Goal: Task Accomplishment & Management: Manage account settings

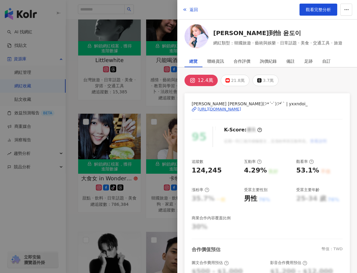
click at [41, 81] on div at bounding box center [178, 136] width 357 height 273
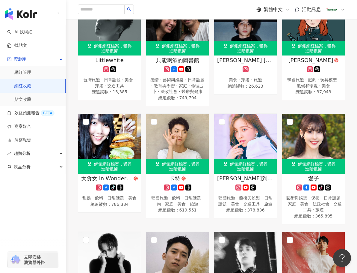
click at [338, 11] on div at bounding box center [335, 10] width 19 height 12
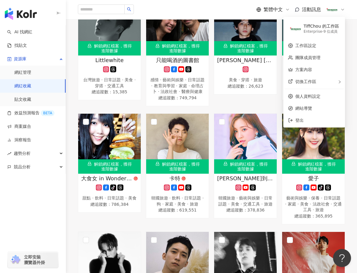
click at [31, 83] on link "網紅收藏" at bounding box center [22, 86] width 17 height 6
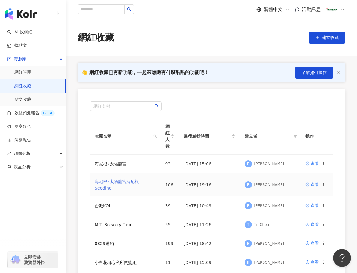
click at [126, 184] on link "海尼根x太陽龍宮海尼根 Seeding" at bounding box center [117, 184] width 44 height 11
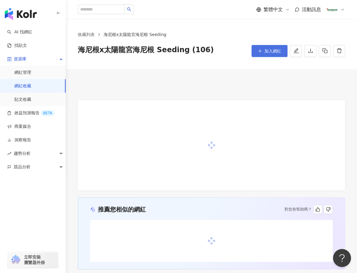
click at [267, 49] on span "加入網紅" at bounding box center [272, 51] width 17 height 5
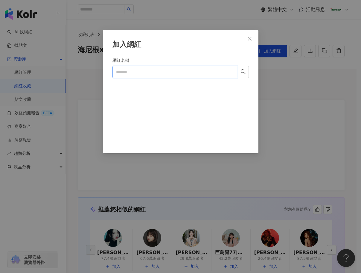
click at [144, 75] on input "網紅名稱" at bounding box center [175, 72] width 125 height 12
paste input "********"
type input "********"
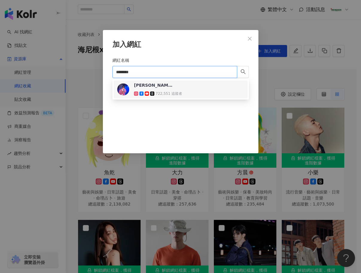
drag, startPoint x: 173, startPoint y: 85, endPoint x: 161, endPoint y: 89, distance: 12.3
click at [173, 85] on span "[PERSON_NAME]" at bounding box center [153, 85] width 39 height 6
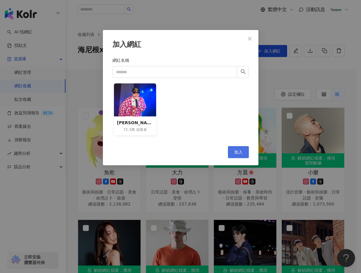
click at [235, 151] on span "加入" at bounding box center [239, 151] width 8 height 5
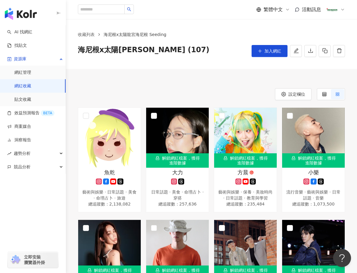
scroll to position [1544, 0]
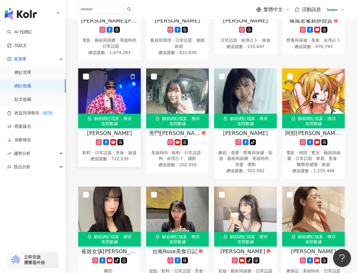
click at [97, 143] on icon at bounding box center [98, 141] width 3 height 3
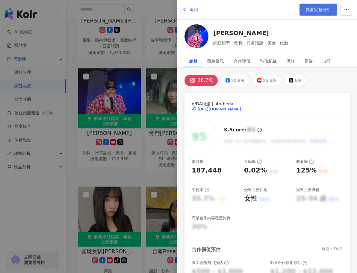
click at [324, 5] on link "觀看完整分析" at bounding box center [318, 10] width 38 height 12
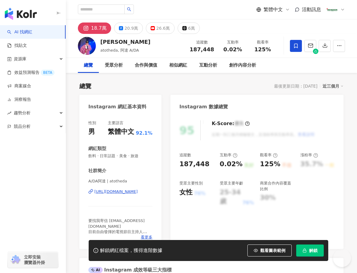
click at [128, 179] on span "A/DA阿達 | atotheda" at bounding box center [120, 180] width 64 height 5
click at [129, 181] on span "A/DA阿達 | atotheda" at bounding box center [120, 180] width 64 height 5
drag, startPoint x: 122, startPoint y: 180, endPoint x: 87, endPoint y: 181, distance: 34.8
copy span "A/DA阿達 | atotheda"
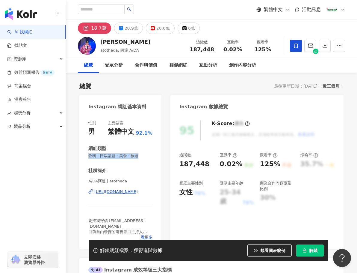
drag, startPoint x: 99, startPoint y: 154, endPoint x: 74, endPoint y: 155, distance: 25.2
copy span "飲料 · 日常話題 · 美食 · 旅遊"
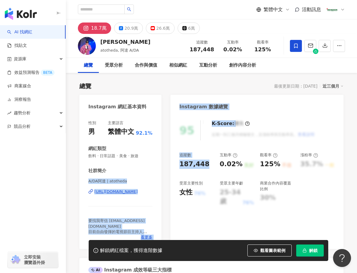
drag, startPoint x: 181, startPoint y: 164, endPoint x: 164, endPoint y: 164, distance: 17.1
click at [201, 164] on div "187,448" at bounding box center [194, 163] width 30 height 9
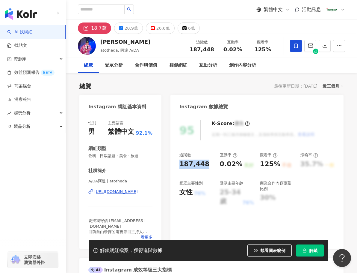
drag, startPoint x: 181, startPoint y: 163, endPoint x: 206, endPoint y: 164, distance: 24.9
click at [206, 164] on div "187,448" at bounding box center [196, 163] width 34 height 9
copy div "187,448"
drag, startPoint x: 220, startPoint y: 163, endPoint x: 232, endPoint y: 164, distance: 12.3
click at [238, 164] on div "追蹤數 187,448 互動率 0.02% 良好 觀看率 125% 不佳 漲粉率 35.7% 一般 受眾主要性別 女性 76% 受眾主要年齡 25-34 歲 …" at bounding box center [256, 179] width 155 height 54
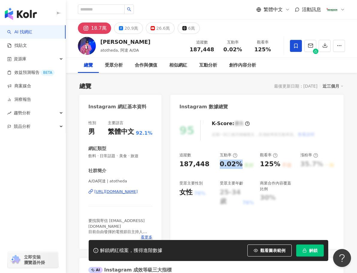
copy div "0.02%"
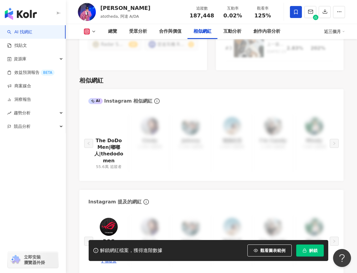
scroll to position [1168, 0]
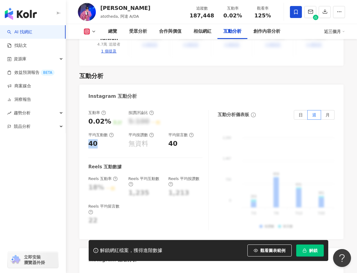
drag, startPoint x: 97, startPoint y: 135, endPoint x: 87, endPoint y: 136, distance: 10.3
click at [87, 133] on div "互動率 0.02% 良好 按讚評論比 5:100 一般 平均互動數 40 平均按讚數 無資料 平均留言數 40 Reels 互動數據 Reels 互動率 18…" at bounding box center [211, 171] width 264 height 135
copy div "40"
